Goal: Task Accomplishment & Management: Manage account settings

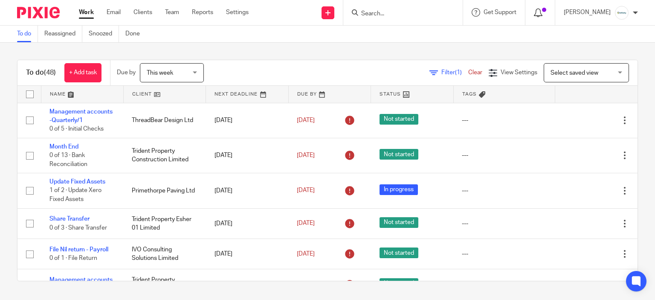
click at [542, 10] on icon at bounding box center [538, 13] width 9 height 9
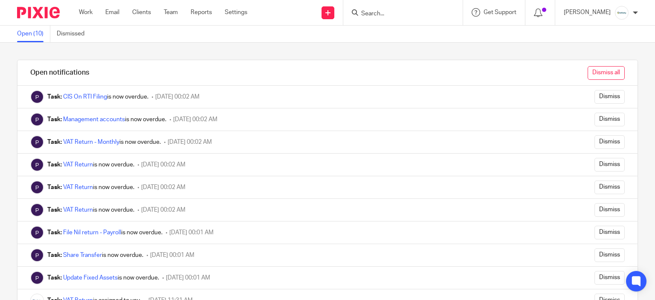
click at [602, 76] on input "Dismiss all" at bounding box center [605, 73] width 37 height 14
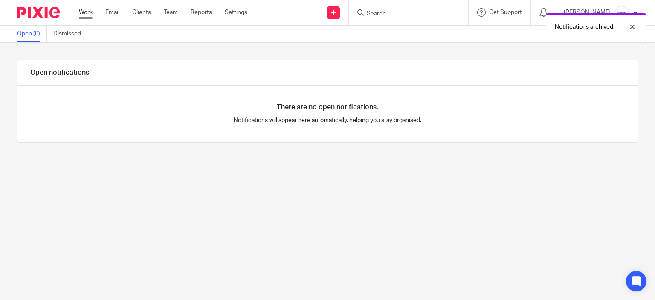
click at [87, 12] on link "Work" at bounding box center [86, 12] width 14 height 9
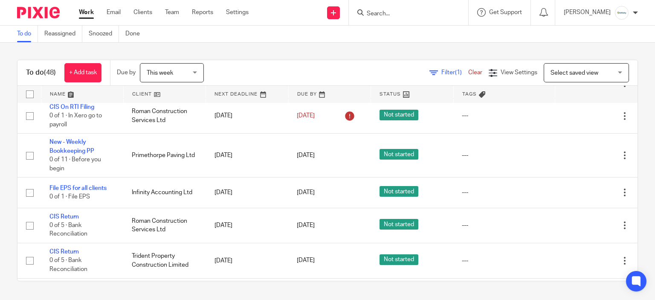
scroll to position [213, 0]
